Goal: Transaction & Acquisition: Purchase product/service

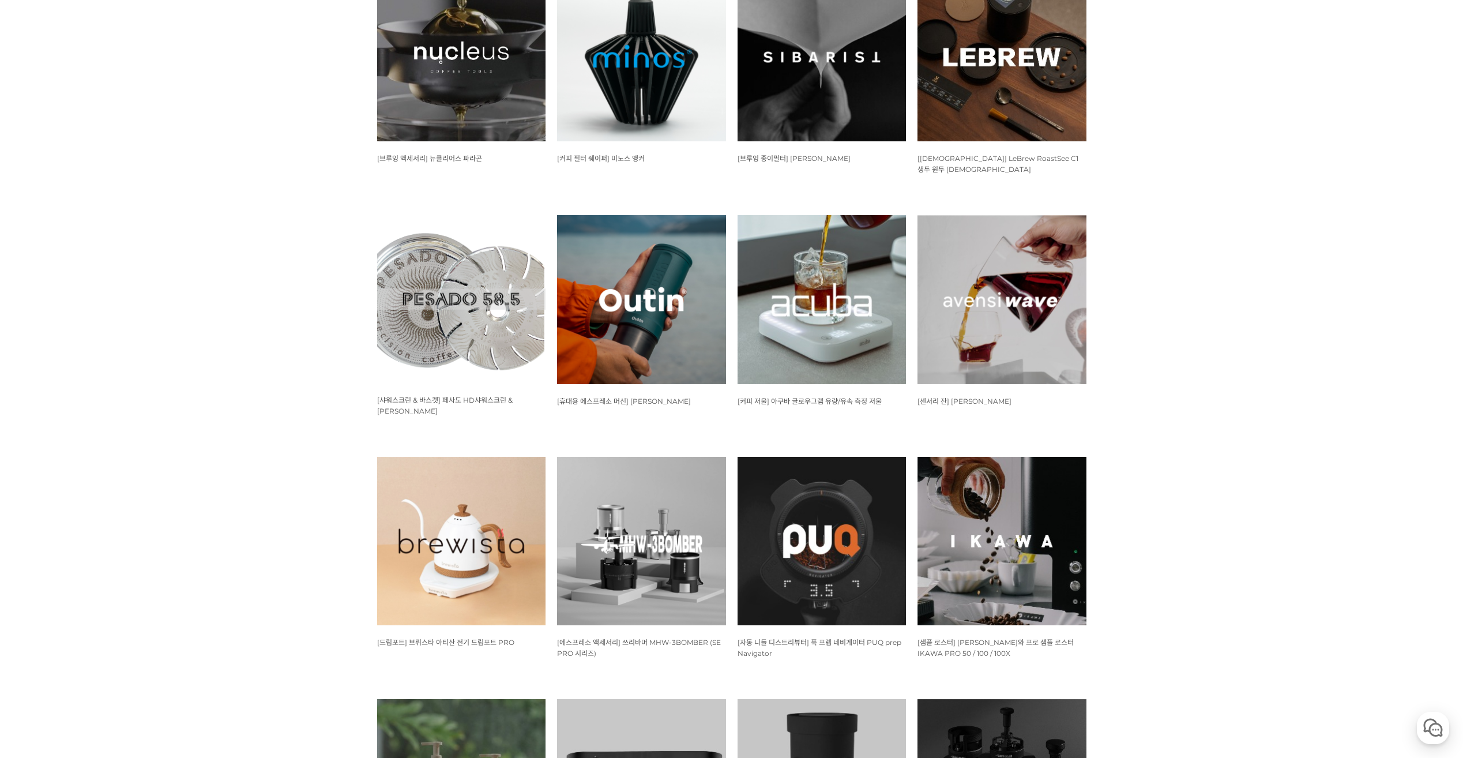
scroll to position [749, 0]
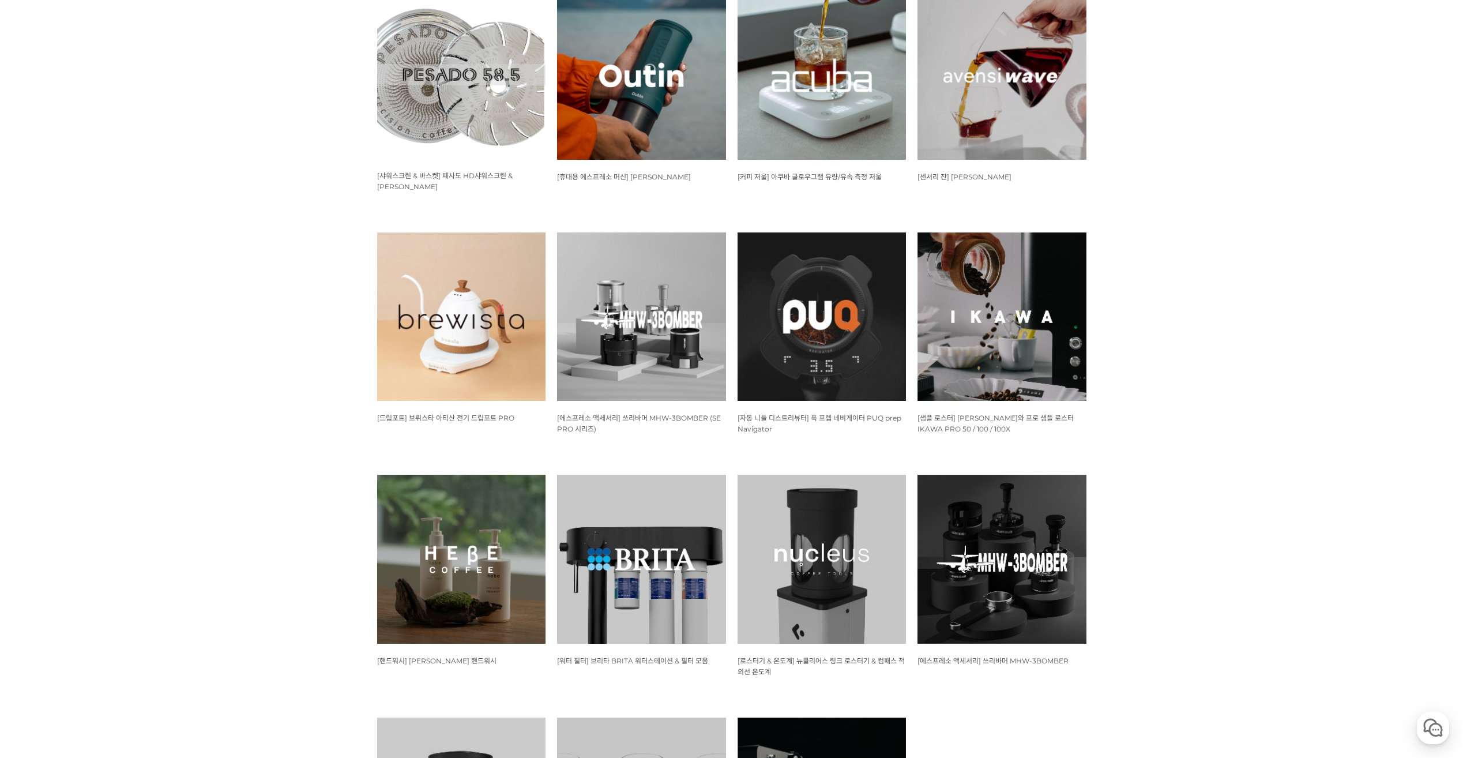
click at [812, 506] on img at bounding box center [821, 558] width 169 height 169
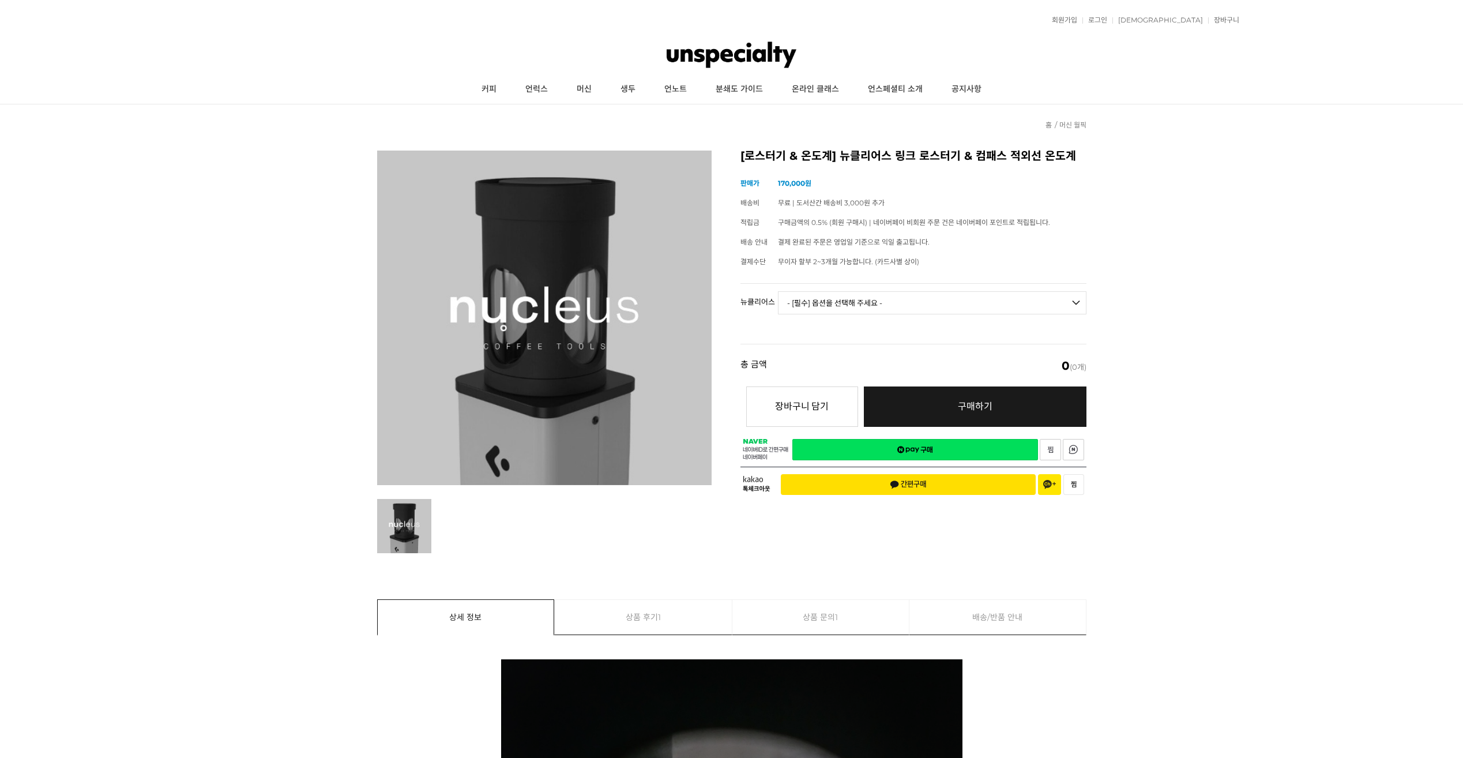
click at [830, 300] on select "- [필수] 옵션을 선택해 주세요 - ------------------- 링크 로스터기 컴패스 적외선 온도계 [품절]" at bounding box center [932, 302] width 308 height 23
click at [778, 291] on select "- [필수] 옵션을 선택해 주세요 - ------------------- 링크 로스터기 컴패스 적외선 온도계 [품절]" at bounding box center [932, 302] width 308 height 23
select select "*"
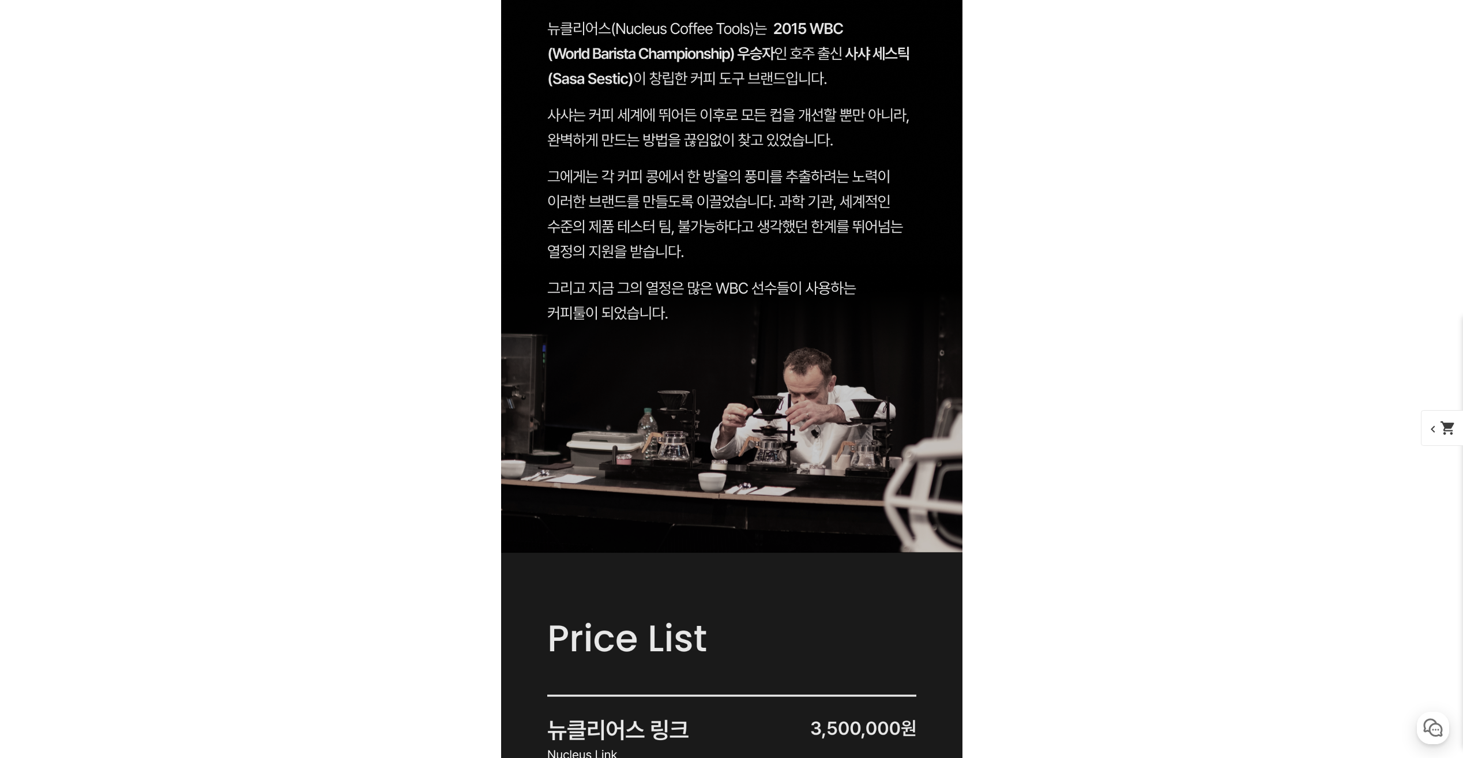
scroll to position [2348, 0]
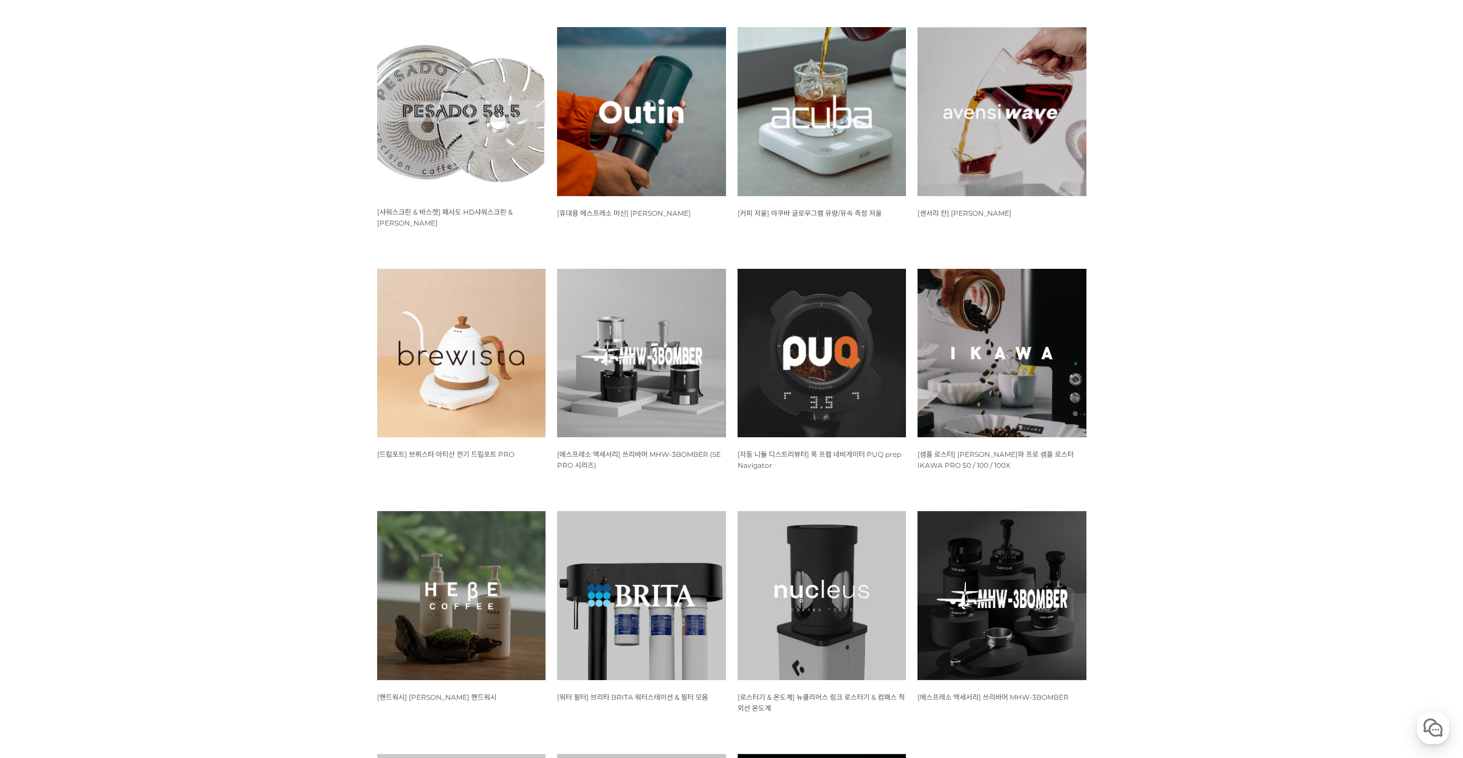
scroll to position [634, 0]
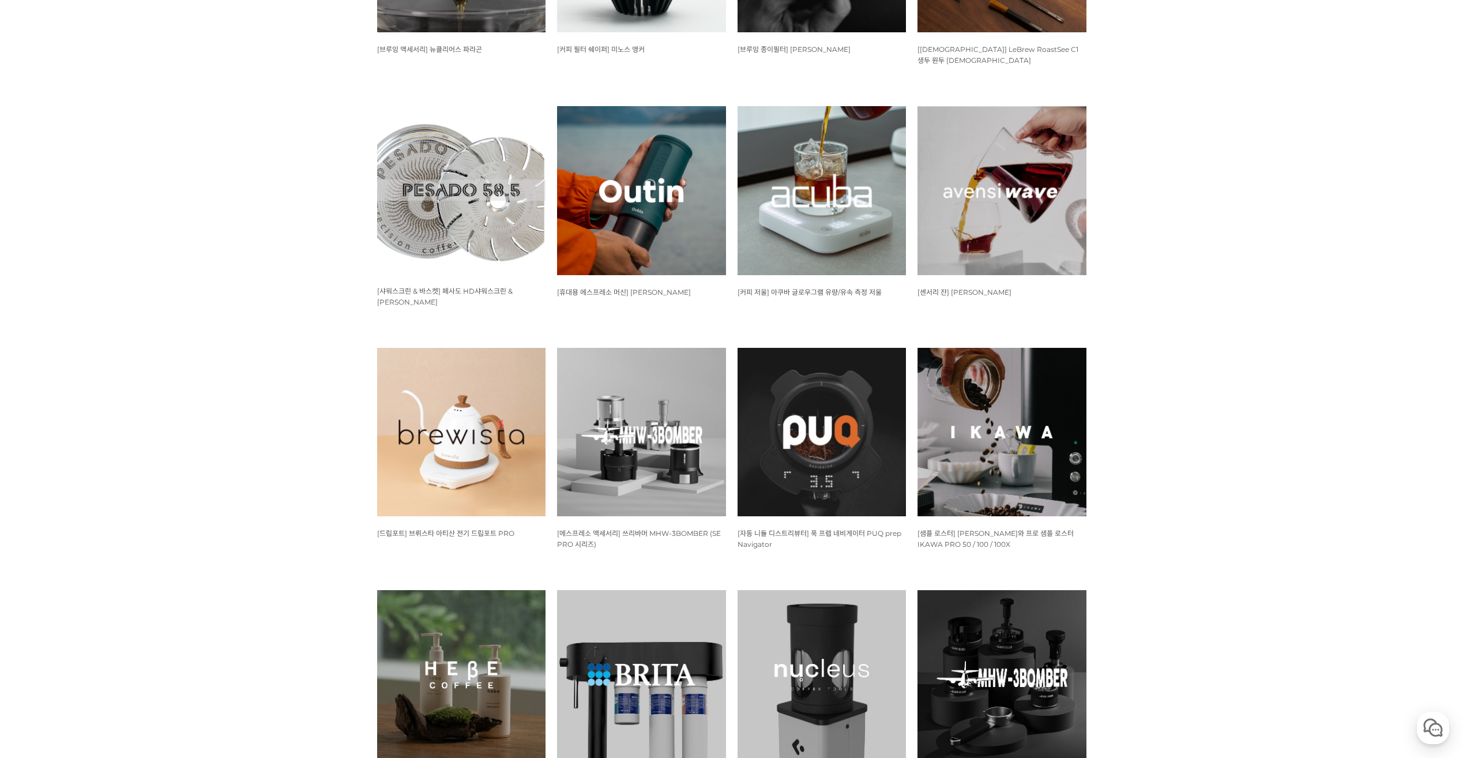
click at [977, 417] on img at bounding box center [1001, 432] width 169 height 169
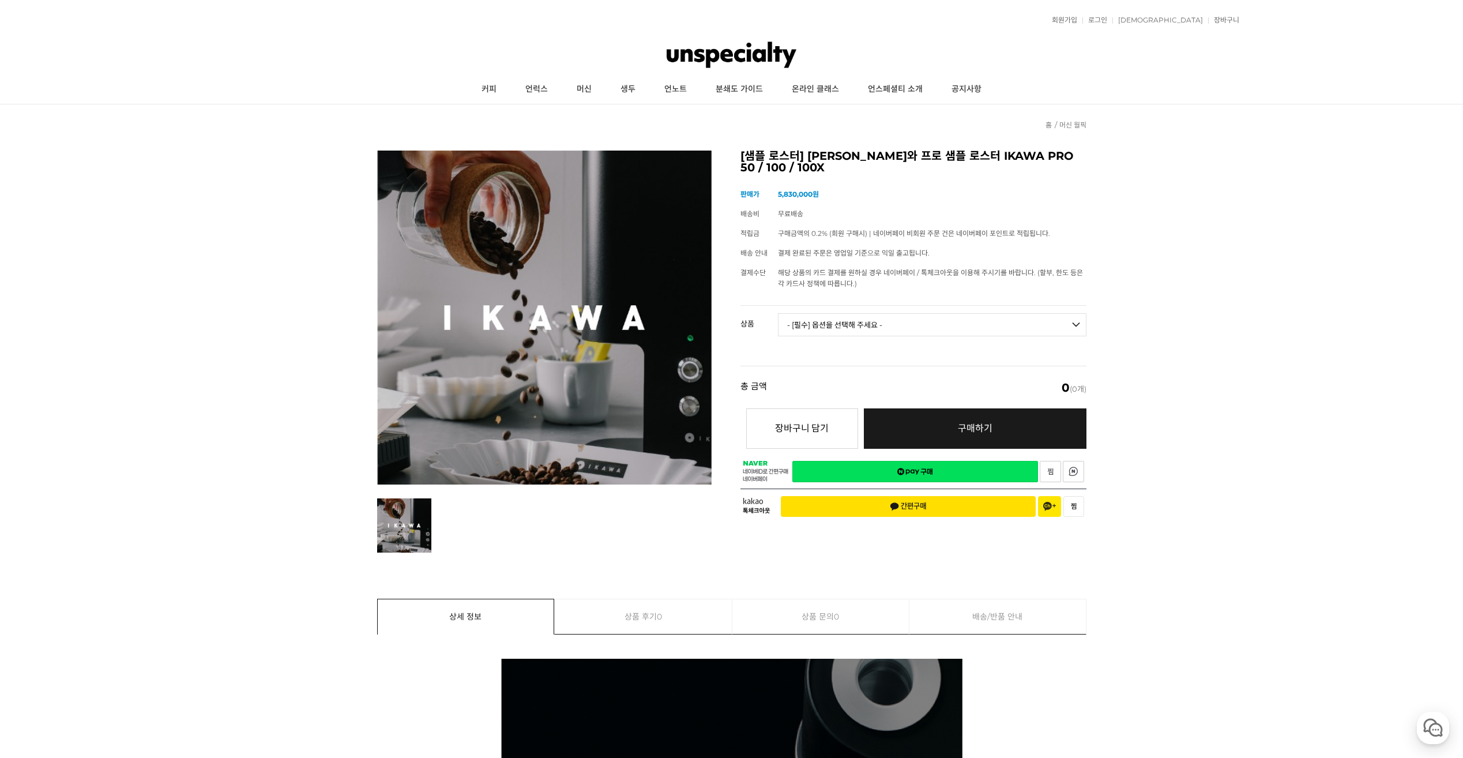
click at [858, 317] on select "- [필수] 옵션을 선택해 주세요 - ------------------- 이카와 프로 샘플 로스터 PRO 50 [품절] 이카와 프로 샘플 로스…" at bounding box center [932, 324] width 308 height 23
click at [778, 313] on select "- [필수] 옵션을 선택해 주세요 - ------------------- 이카와 프로 샘플 로스터 PRO 50 [품절] 이카와 프로 샘플 로스…" at bounding box center [932, 324] width 308 height 23
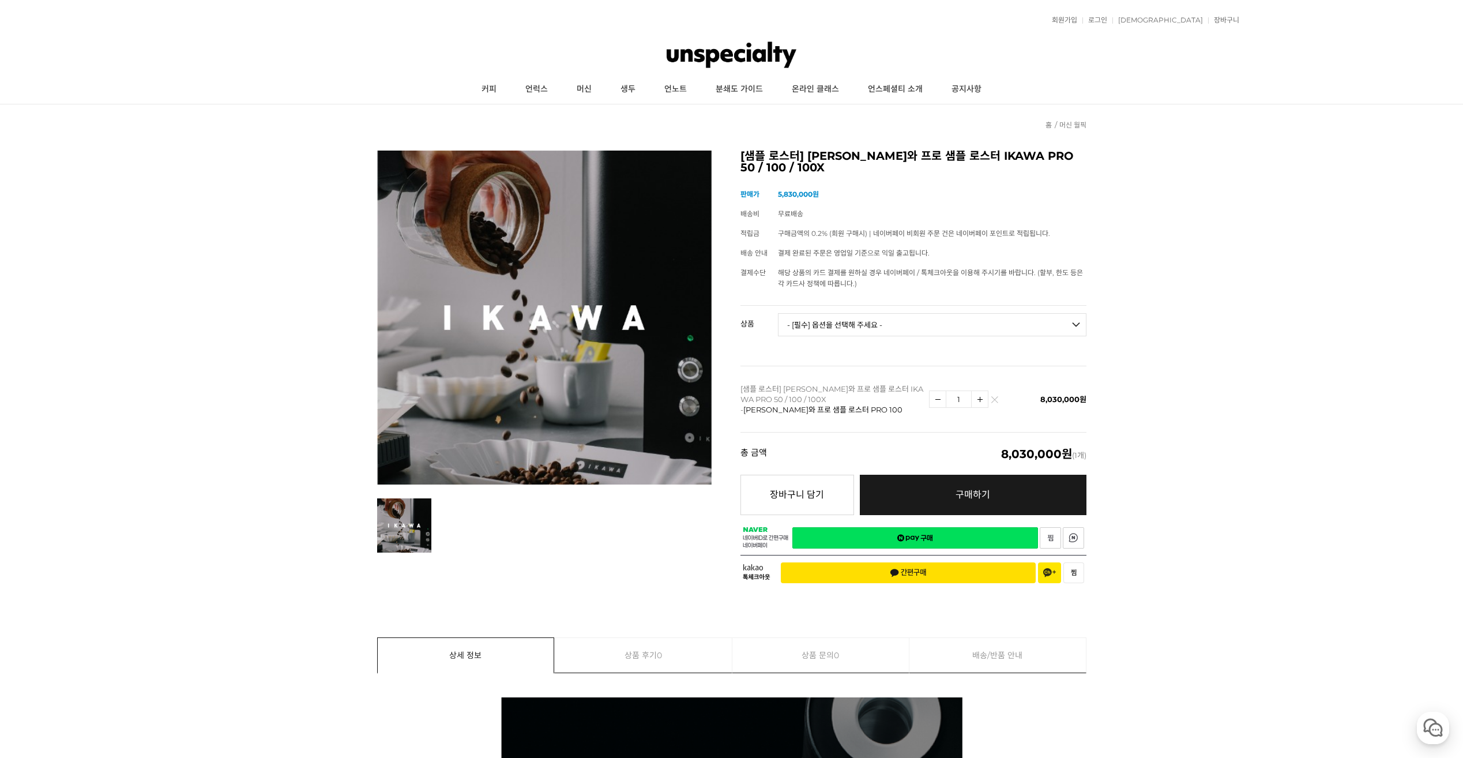
click at [910, 317] on select "- [필수] 옵션을 선택해 주세요 - ------------------- 이카와 프로 샘플 로스터 PRO 50 [품절] 이카와 프로 샘플 로스…" at bounding box center [932, 324] width 308 height 23
click at [778, 313] on select "- [필수] 옵션을 선택해 주세요 - ------------------- 이카와 프로 샘플 로스터 PRO 50 [품절] 이카와 프로 샘플 로스…" at bounding box center [932, 324] width 308 height 23
select select "*"
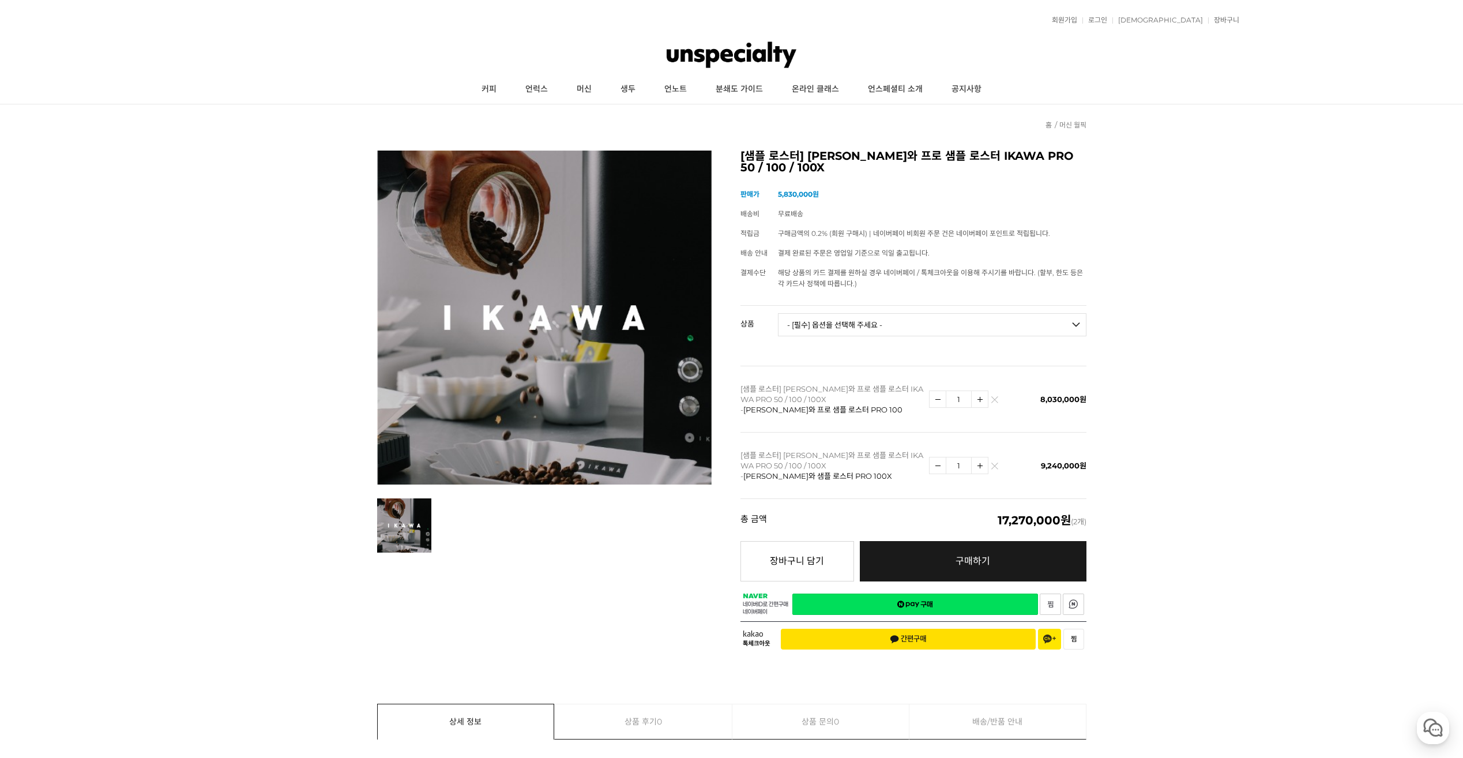
click at [991, 399] on img at bounding box center [994, 402] width 6 height 6
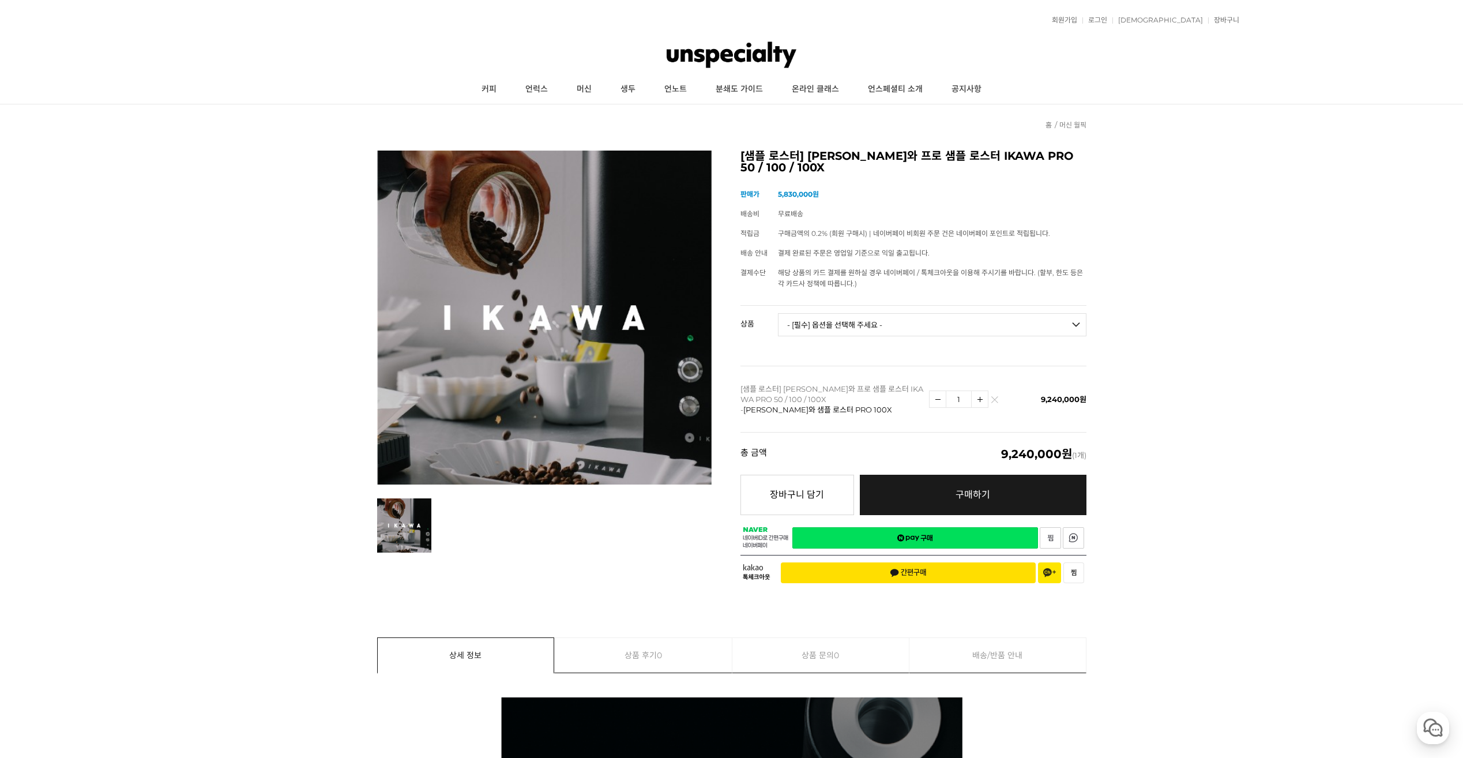
click at [992, 399] on img at bounding box center [994, 402] width 6 height 6
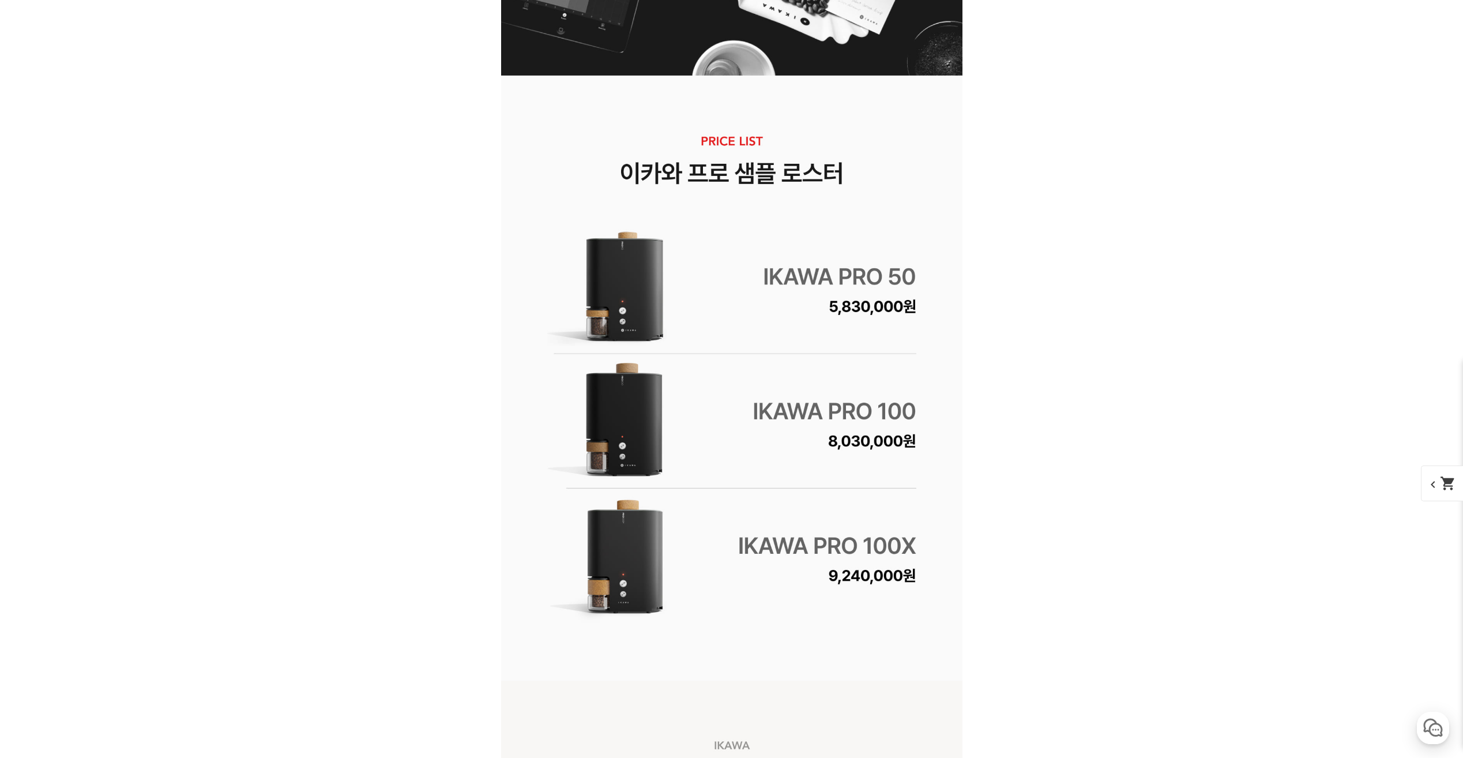
scroll to position [2479, 0]
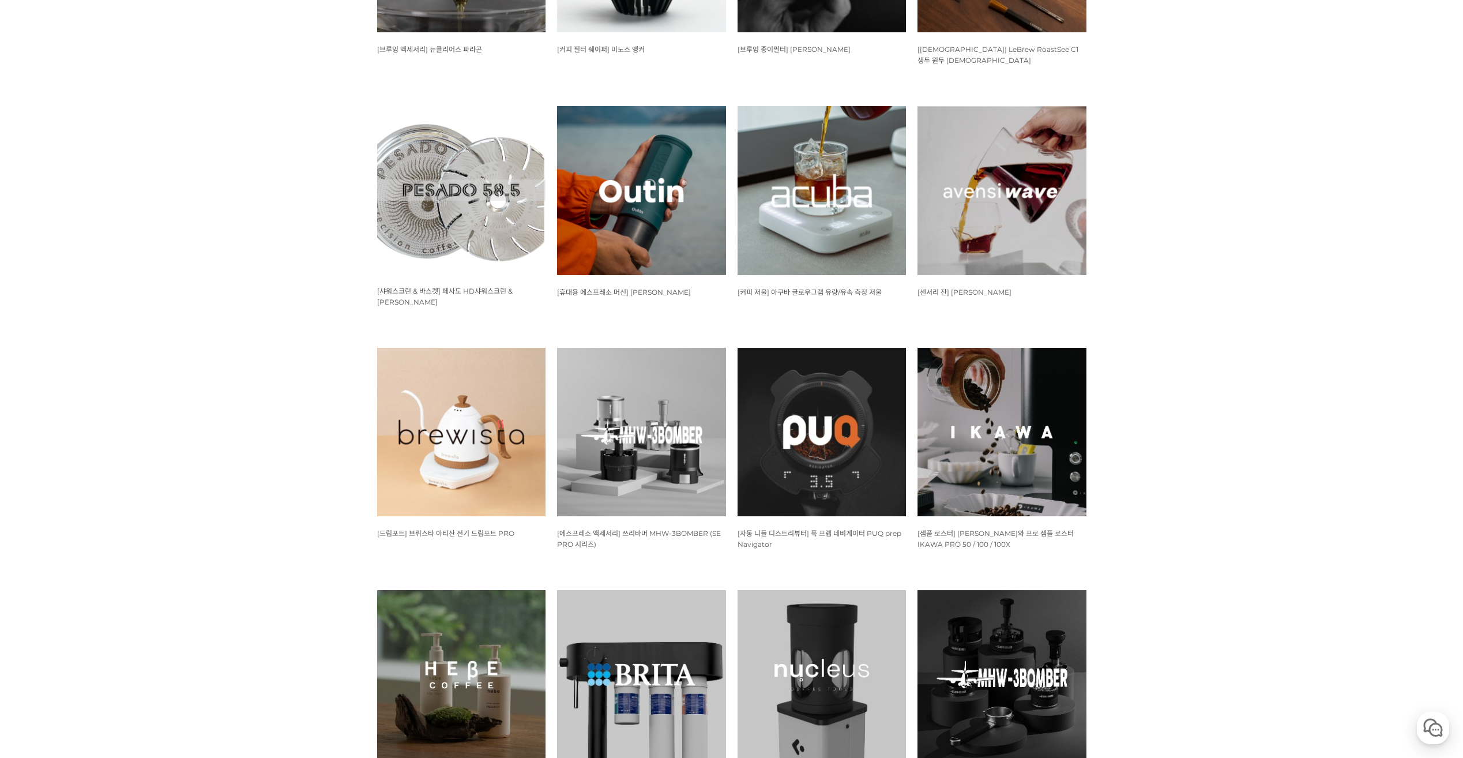
click at [844, 595] on img at bounding box center [821, 674] width 169 height 169
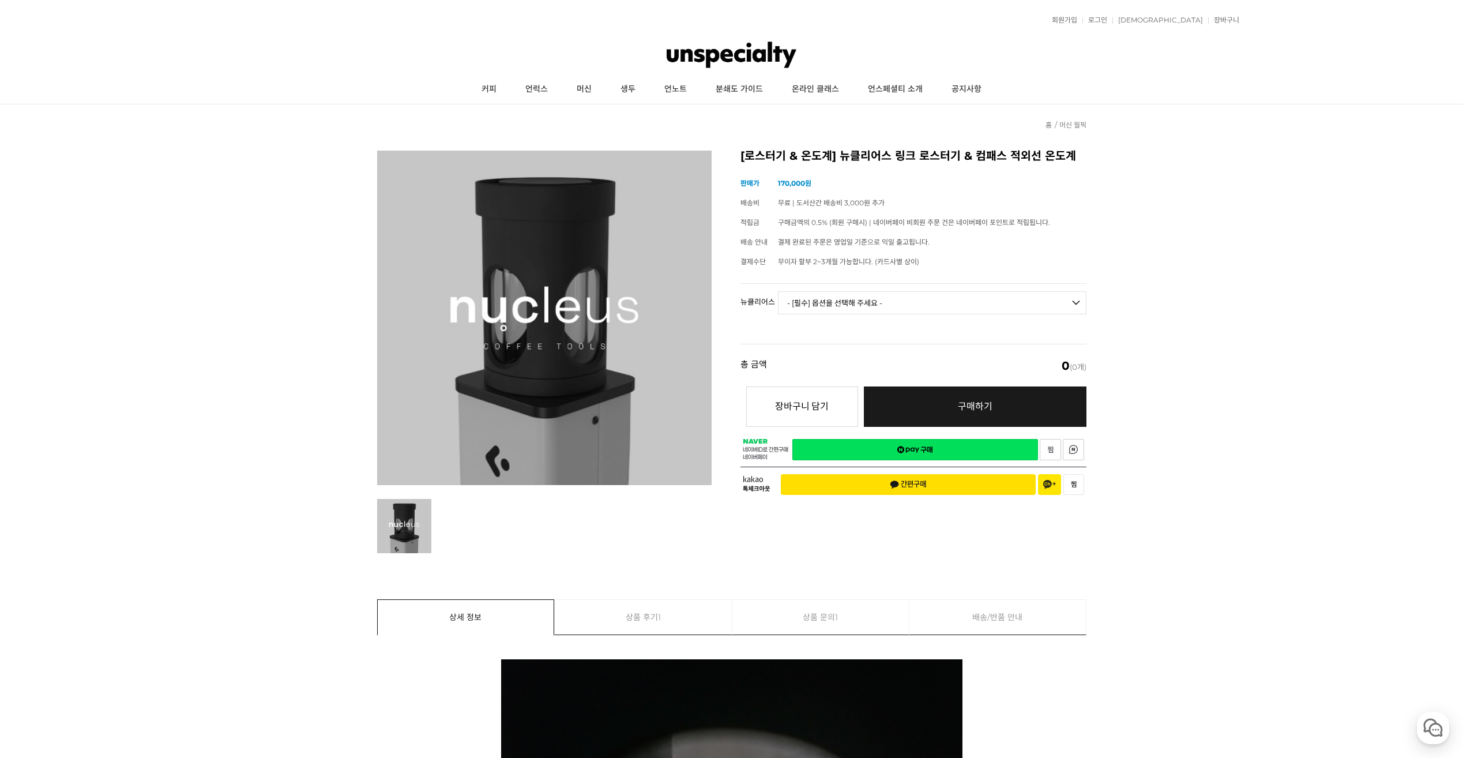
click at [837, 311] on select "- [필수] 옵션을 선택해 주세요 - ------------------- 링크 로스터기 컴패스 적외선 온도계 [품절]" at bounding box center [932, 302] width 308 height 23
click at [778, 291] on select "- [필수] 옵션을 선택해 주세요 - ------------------- 링크 로스터기 컴패스 적외선 온도계 [품절]" at bounding box center [932, 302] width 308 height 23
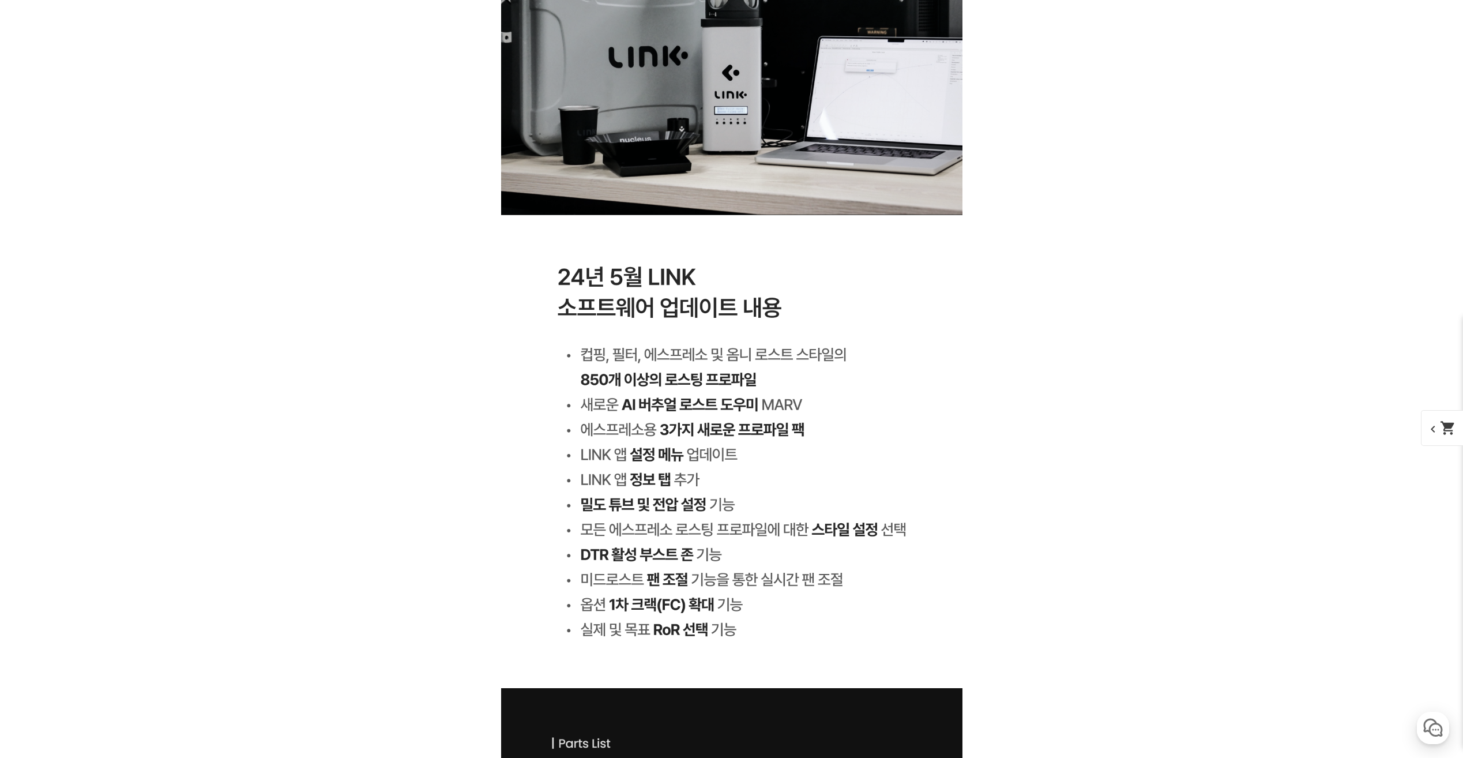
scroll to position [5634, 0]
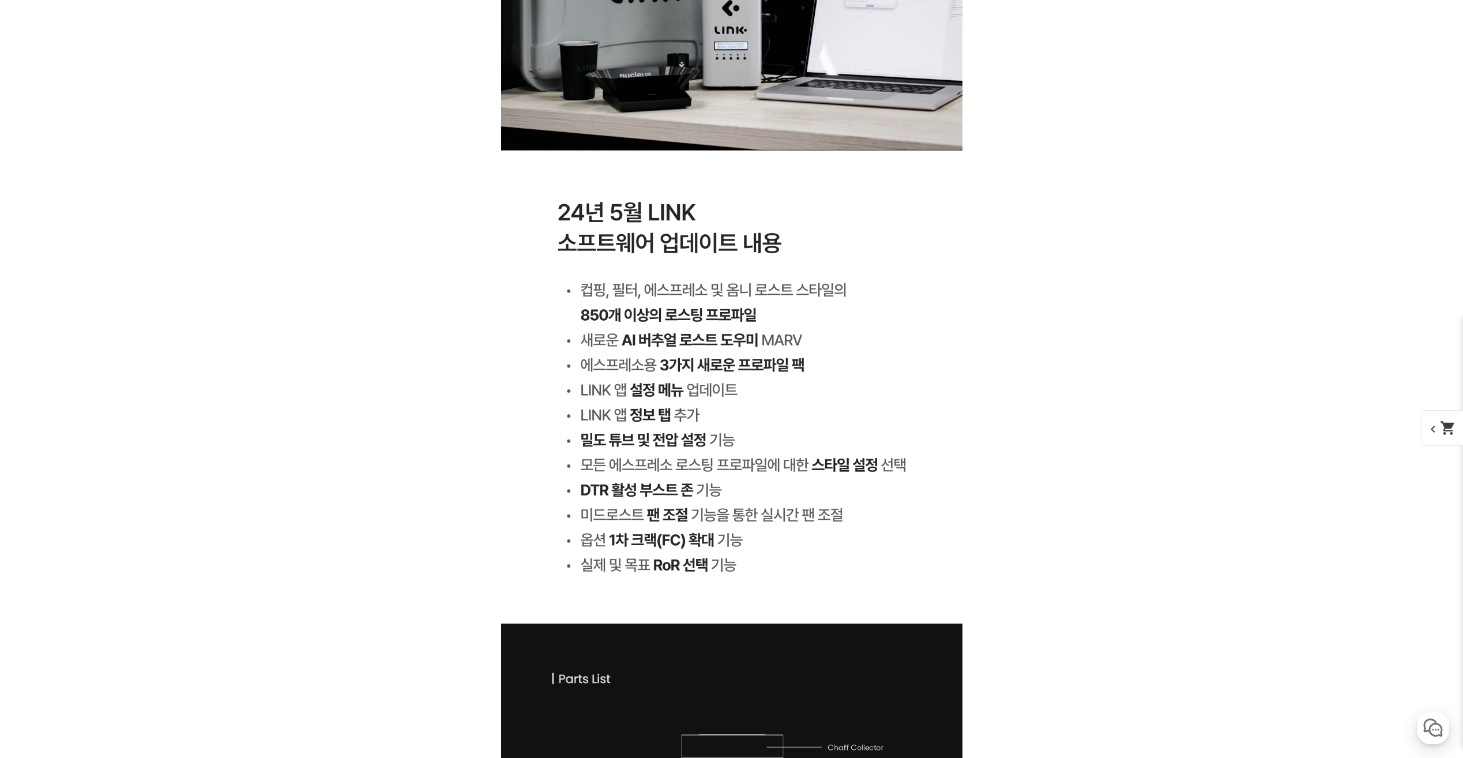
select select "*"
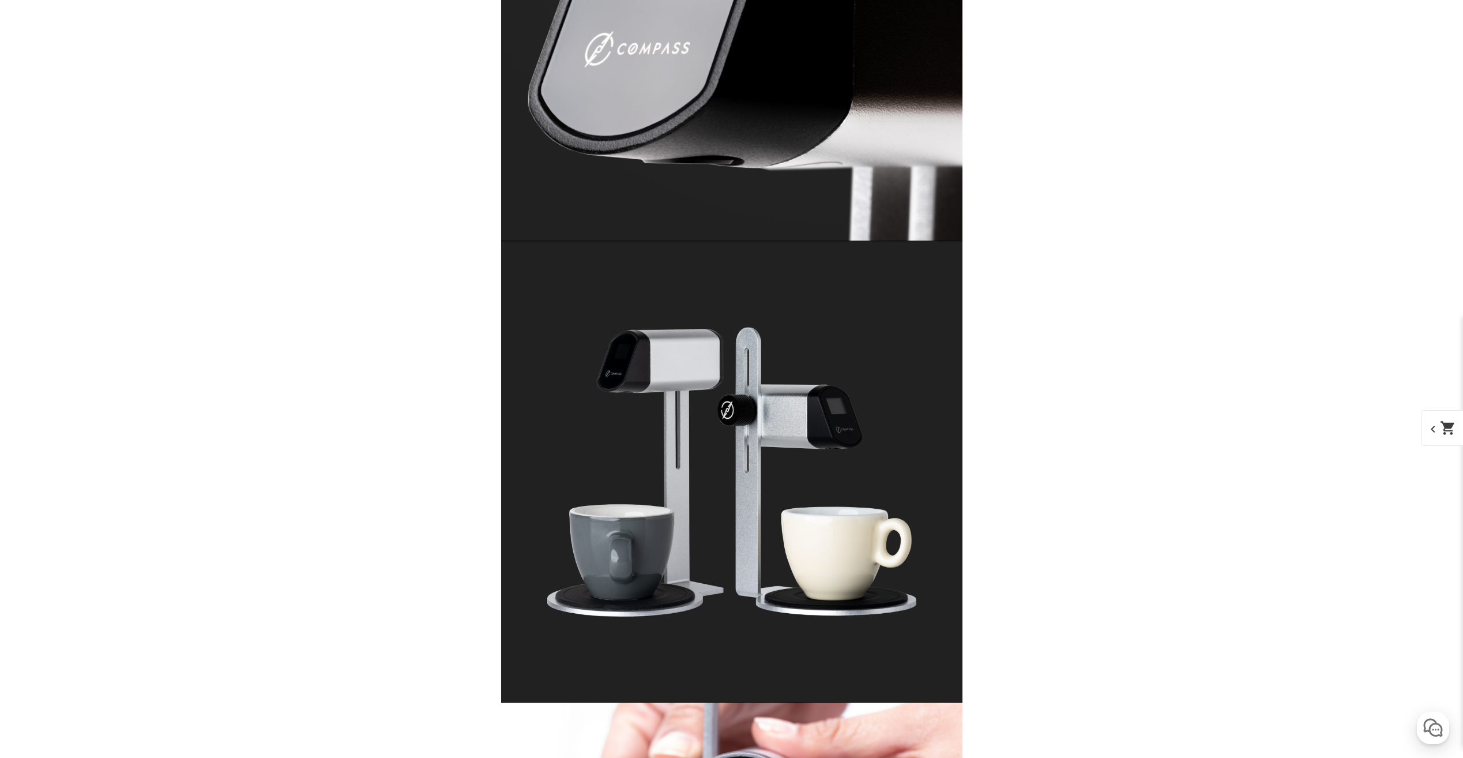
scroll to position [10419, 0]
